Goal: Transaction & Acquisition: Purchase product/service

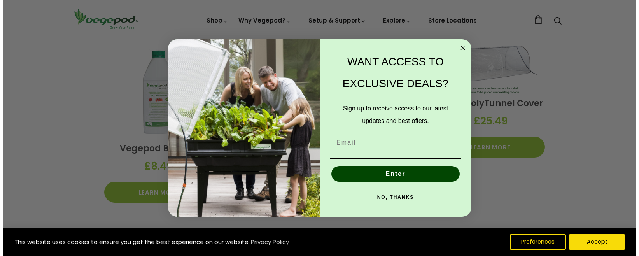
scroll to position [1250, 0]
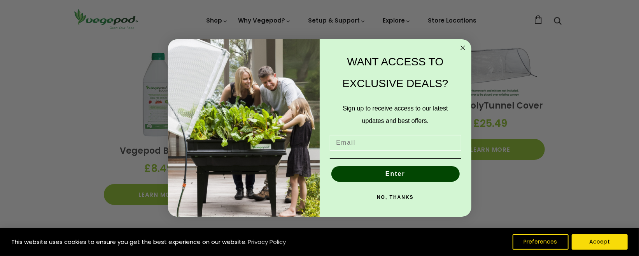
click at [396, 143] on input "Email" at bounding box center [396, 143] width 132 height 16
type input "mrbig12@talk21.com"
click at [390, 174] on button "Enter" at bounding box center [396, 174] width 128 height 16
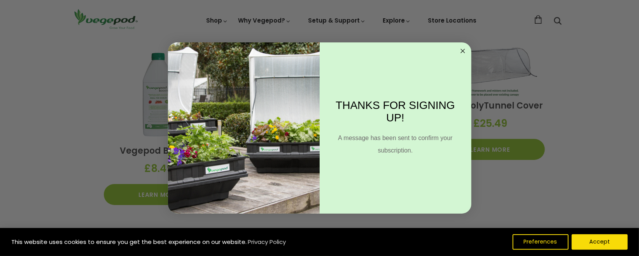
click at [465, 52] on circle "Close dialog" at bounding box center [462, 51] width 9 height 9
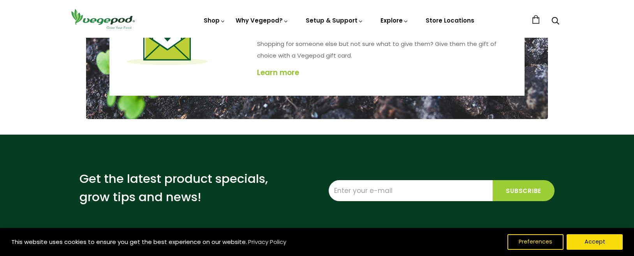
scroll to position [1518, 0]
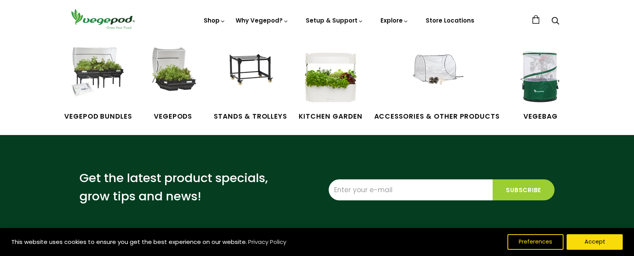
click at [225, 19] on icon at bounding box center [223, 21] width 6 height 6
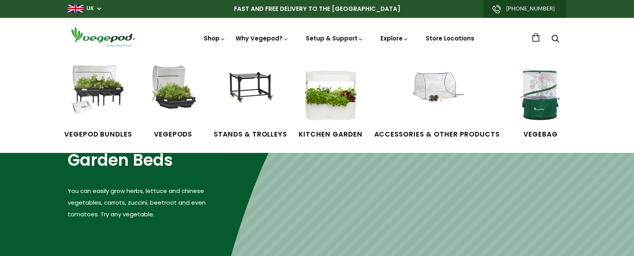
drag, startPoint x: 0, startPoint y: 0, endPoint x: 223, endPoint y: 38, distance: 225.8
click at [223, 38] on icon at bounding box center [223, 39] width 6 height 6
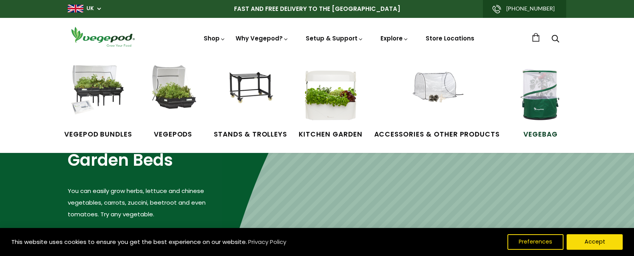
click at [536, 134] on span "VegeBag" at bounding box center [540, 135] width 58 height 10
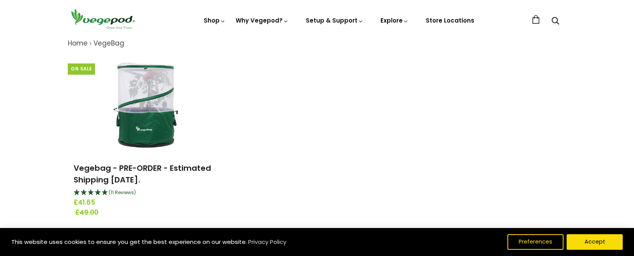
scroll to position [78, 0]
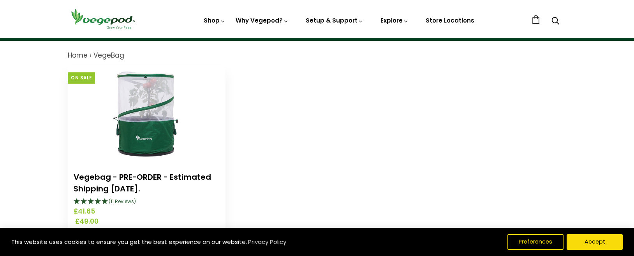
click at [148, 176] on link "Vegebag - PRE-ORDER - Estimated Shipping August 20th." at bounding box center [142, 183] width 137 height 23
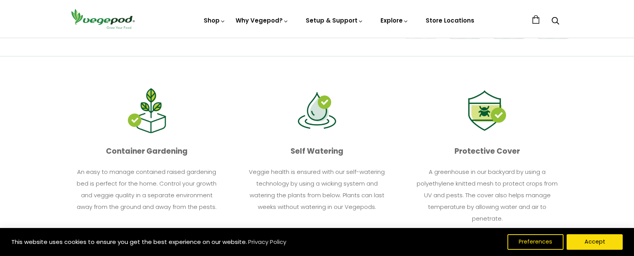
scroll to position [195, 0]
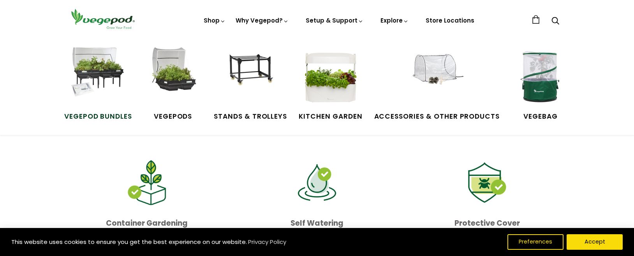
click at [107, 113] on span "Vegepod Bundles" at bounding box center [98, 117] width 68 height 10
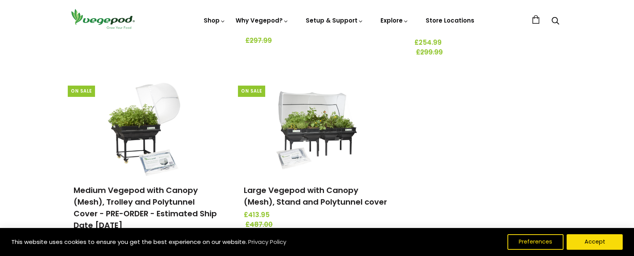
scroll to position [272, 0]
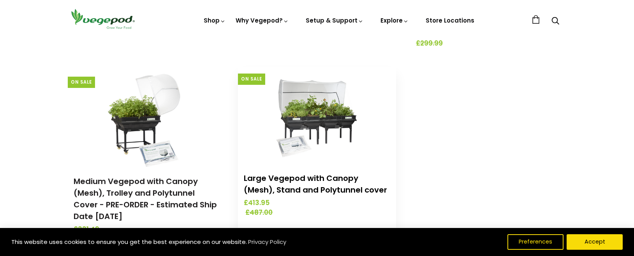
click at [318, 188] on link "Large Vegepod with Canopy (Mesh), Stand and Polytunnel cover" at bounding box center [315, 184] width 143 height 23
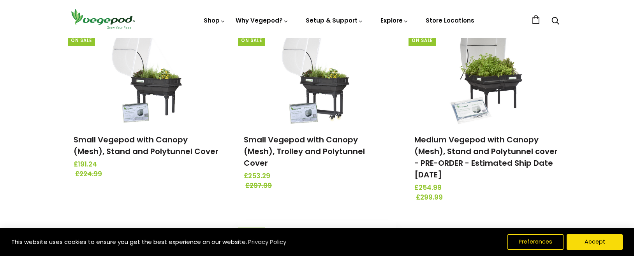
scroll to position [117, 0]
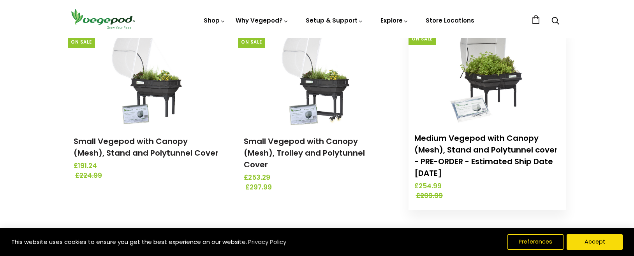
click at [489, 162] on link "Medium Vegepod with Canopy (Mesh), Stand and Polytunnel cover - PRE-ORDER - Est…" at bounding box center [485, 156] width 143 height 46
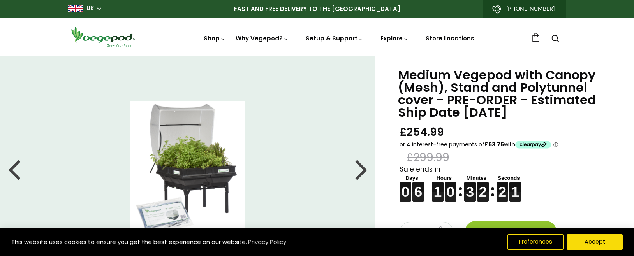
click at [362, 170] on div at bounding box center [361, 168] width 12 height 35
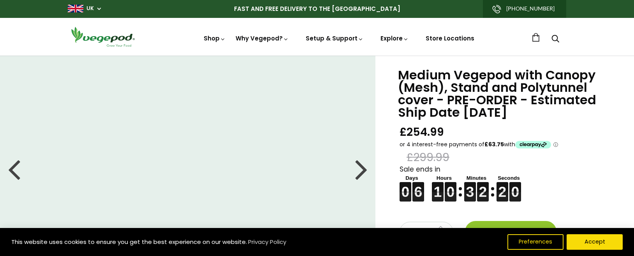
click at [363, 170] on div at bounding box center [361, 168] width 12 height 35
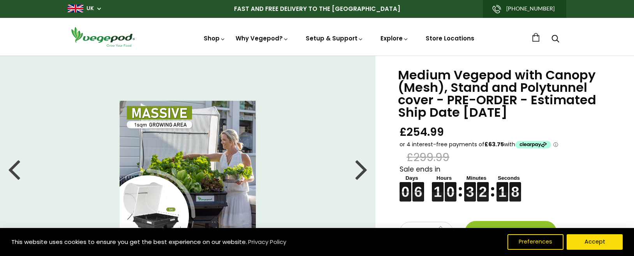
scroll to position [39, 0]
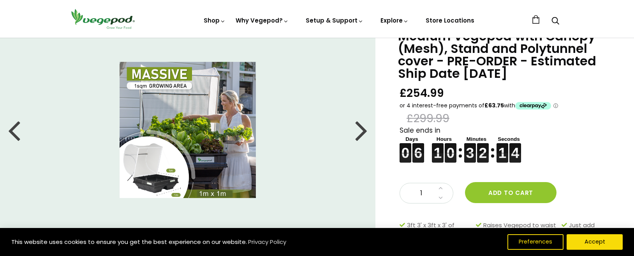
click at [363, 133] on div at bounding box center [361, 129] width 12 height 35
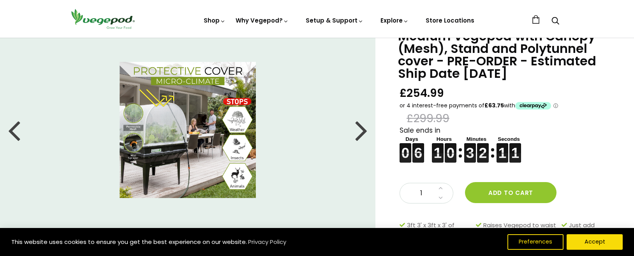
click at [363, 133] on div at bounding box center [361, 129] width 12 height 35
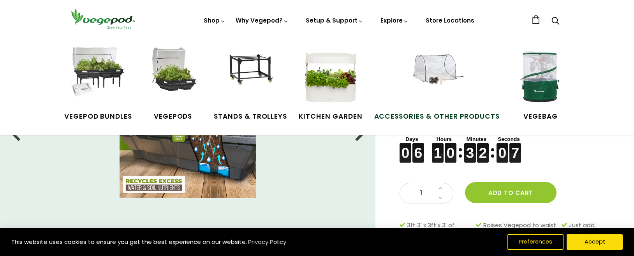
click at [450, 114] on span "Accessories & Other Products" at bounding box center [437, 117] width 126 height 10
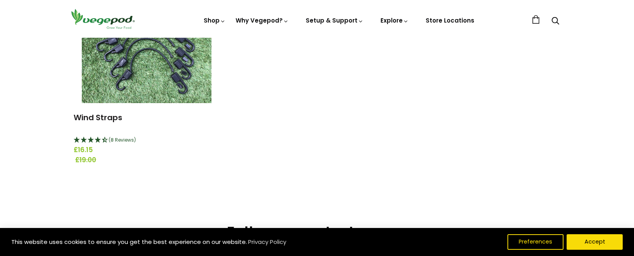
scroll to position [1090, 0]
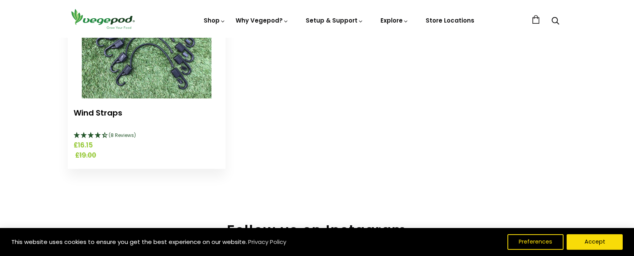
click at [106, 114] on link "Wind Straps" at bounding box center [98, 112] width 49 height 11
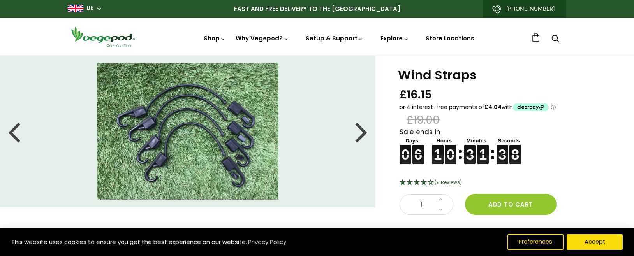
click at [362, 134] on div at bounding box center [361, 131] width 12 height 35
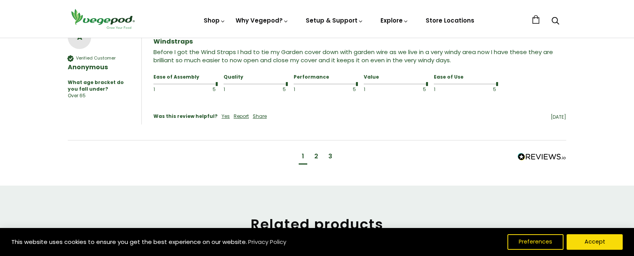
scroll to position [778, 0]
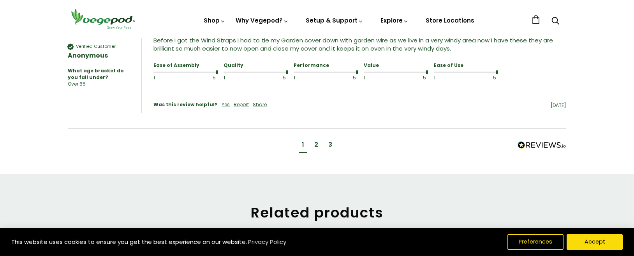
click at [313, 139] on div "2" at bounding box center [316, 146] width 10 height 14
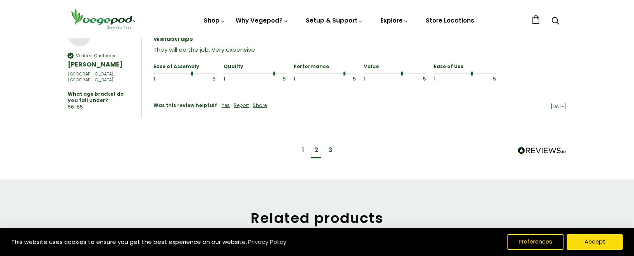
scroll to position [810, 0]
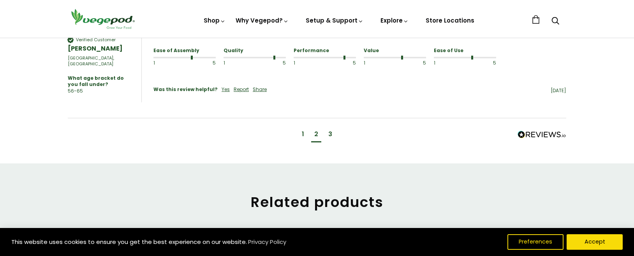
click at [331, 130] on div "3" at bounding box center [330, 134] width 4 height 9
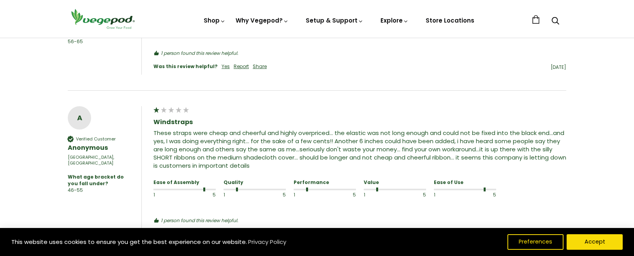
scroll to position [580, 0]
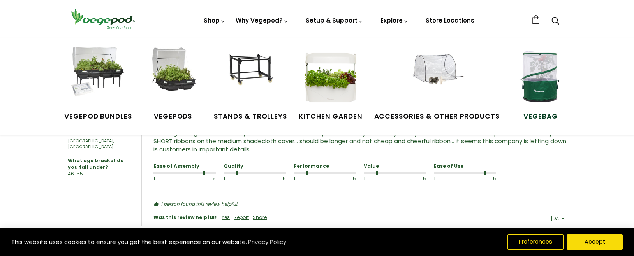
click at [536, 115] on span "VegeBag" at bounding box center [540, 117] width 58 height 10
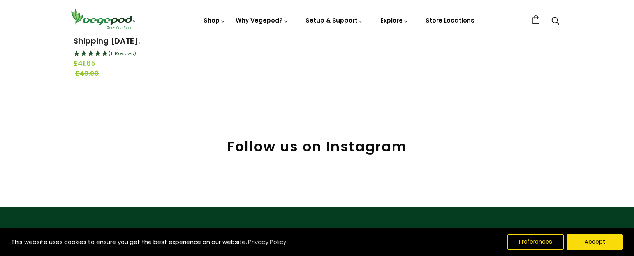
scroll to position [234, 0]
